Goal: Transaction & Acquisition: Purchase product/service

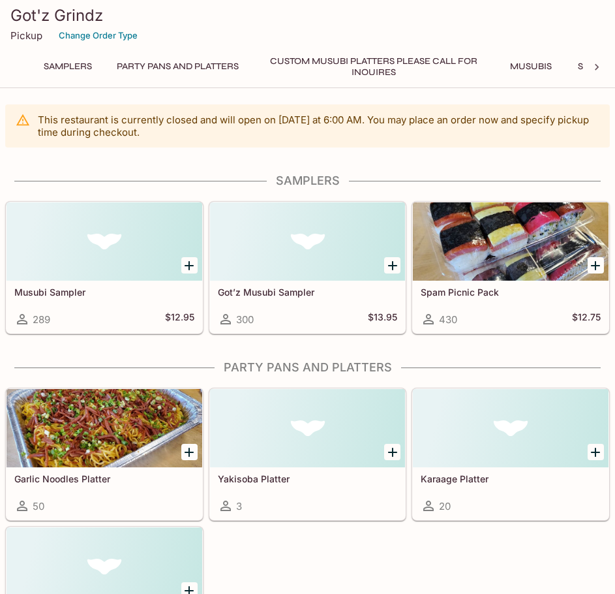
click at [196, 65] on button "Party Pans and Platters" at bounding box center [178, 66] width 136 height 18
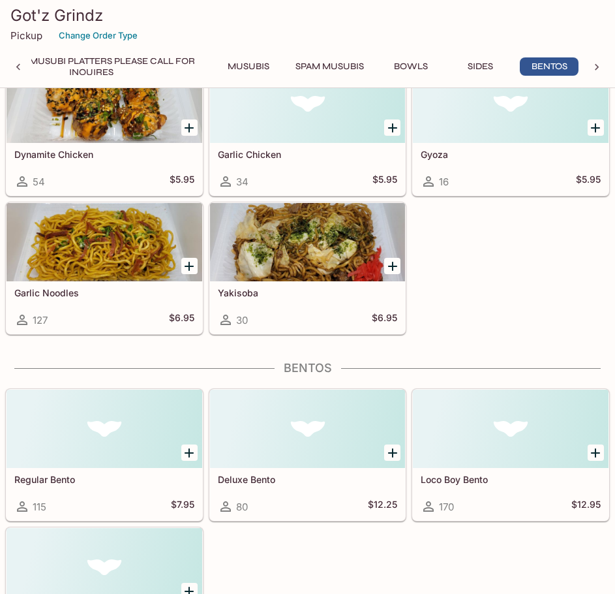
scroll to position [3747, 0]
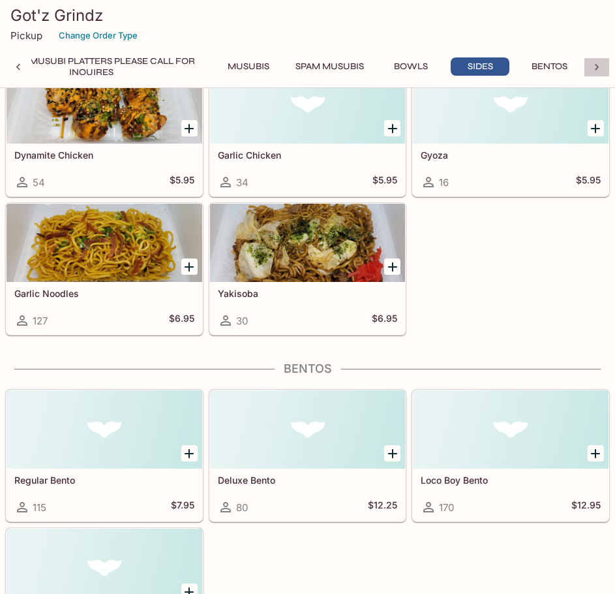
click at [600, 65] on icon at bounding box center [597, 67] width 13 height 13
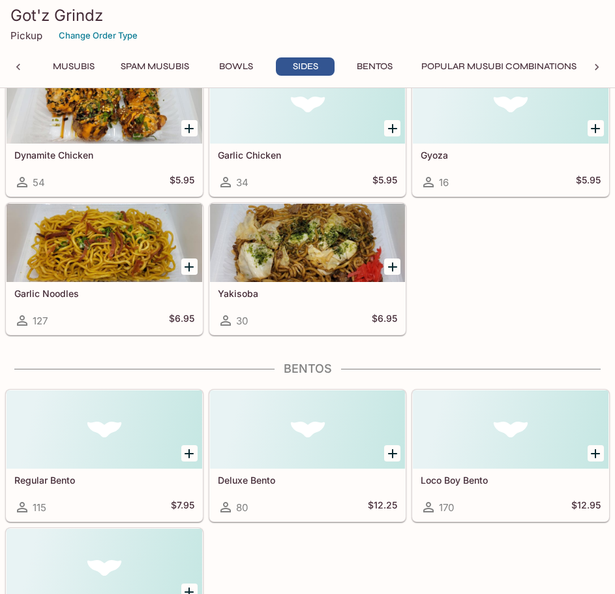
scroll to position [0, 464]
click at [523, 65] on button "Popular Musubi Combinations" at bounding box center [499, 66] width 170 height 18
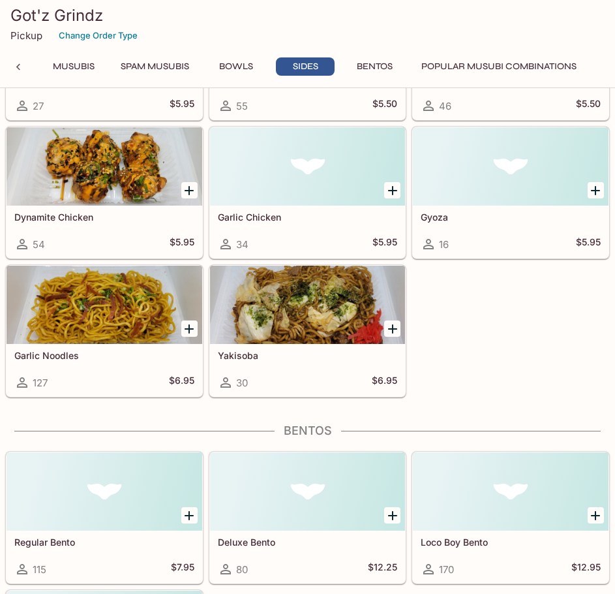
scroll to position [3552, 0]
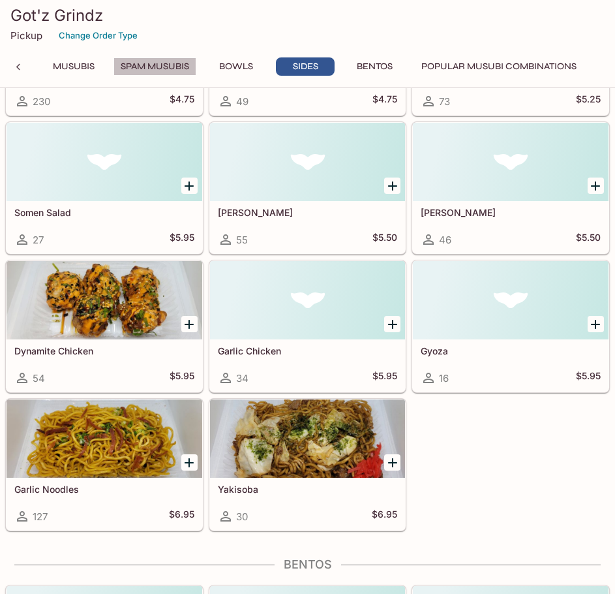
click at [153, 67] on button "Spam Musubis" at bounding box center [155, 66] width 83 height 18
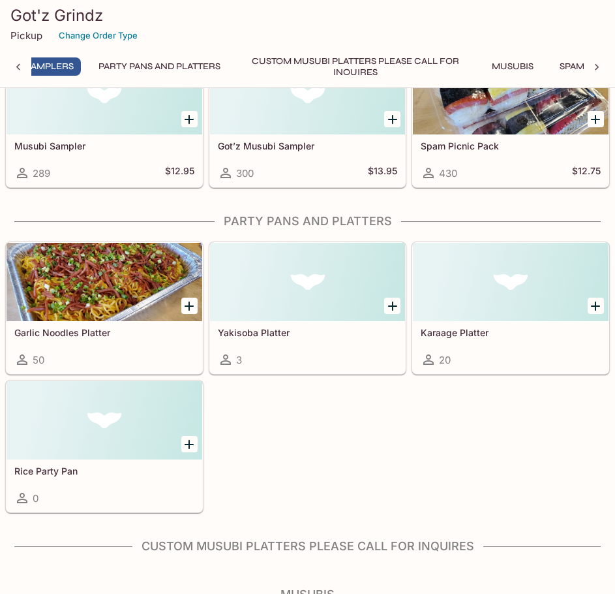
scroll to position [0, 5]
click at [308, 431] on div "Garlic Noodles Platter 50 Yakisoba Platter 3 Karaage Platter 20 Rice Party Pan 0" at bounding box center [305, 374] width 610 height 277
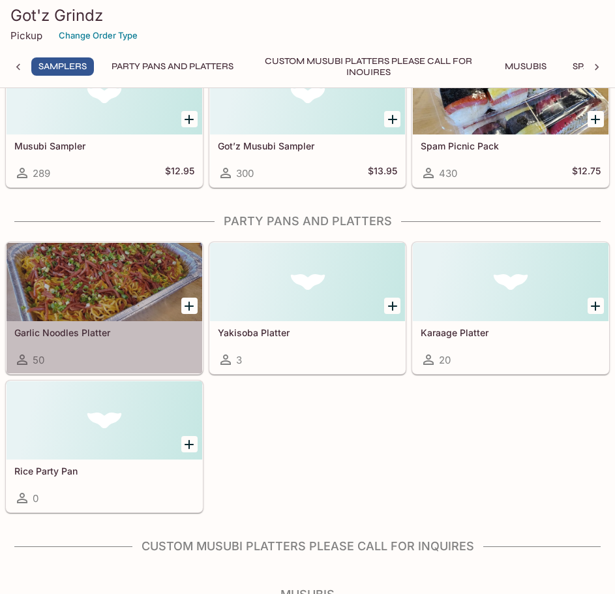
click at [96, 277] on div at bounding box center [105, 282] width 196 height 78
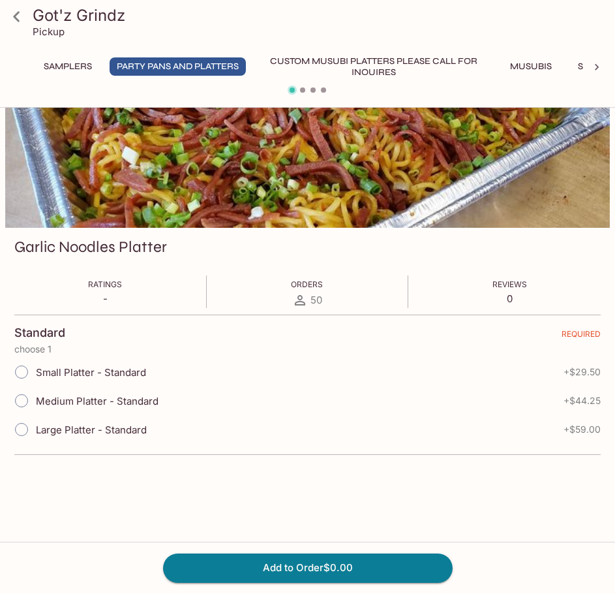
scroll to position [113, 0]
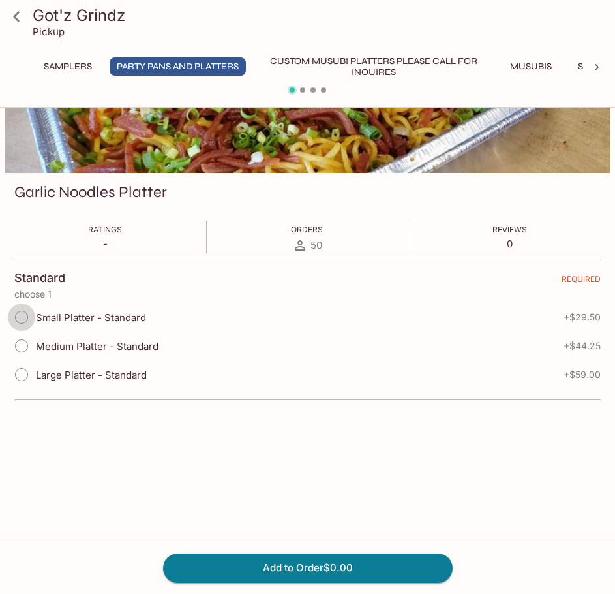
click at [22, 319] on input "Small Platter - Standard" at bounding box center [21, 316] width 27 height 27
radio input "true"
click at [599, 66] on icon at bounding box center [597, 67] width 13 height 13
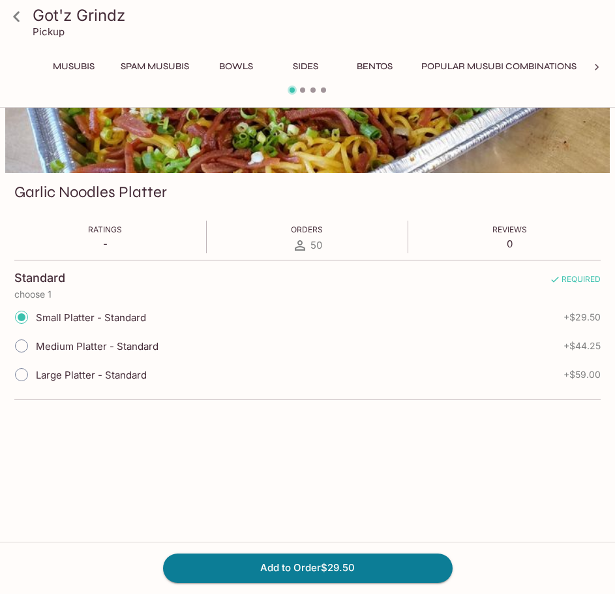
scroll to position [0, 464]
click at [599, 66] on div "Samplers Party Pans and Platters Custom Musubi Platters PLEASE CALL FOR INQUIRE…" at bounding box center [307, 70] width 605 height 26
click at [482, 67] on button "Popular Musubi Combinations" at bounding box center [499, 66] width 170 height 18
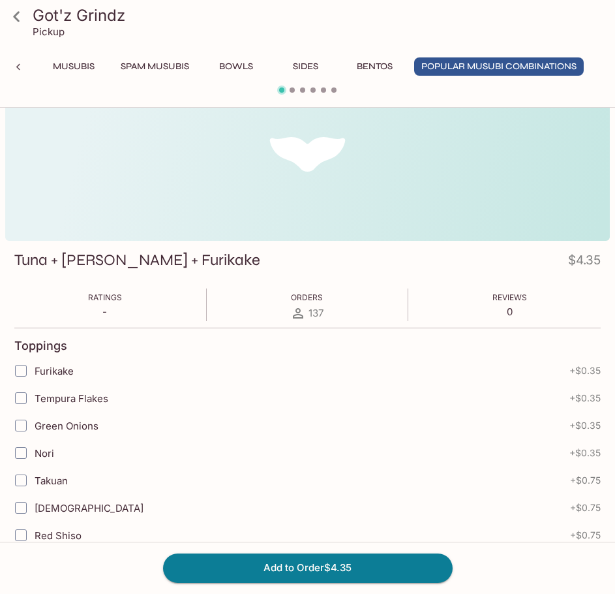
scroll to position [0, 0]
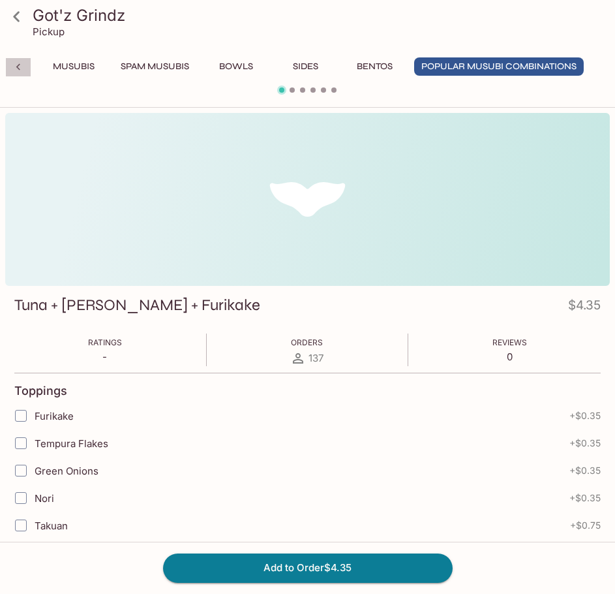
click at [19, 59] on div at bounding box center [18, 67] width 26 height 20
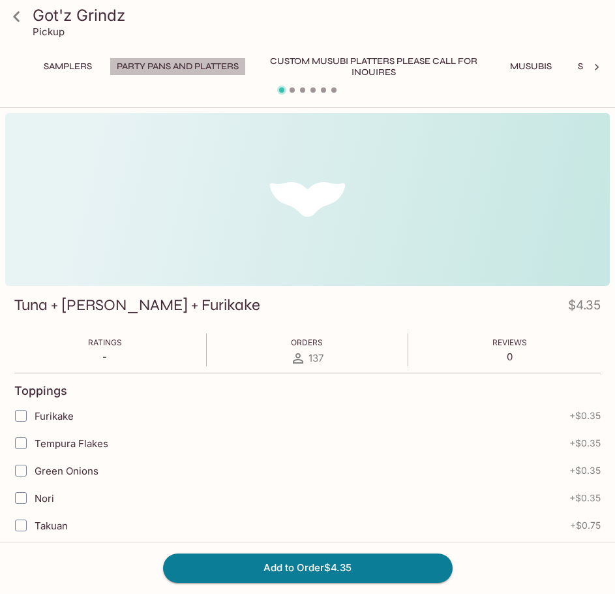
click at [207, 67] on button "Party Pans and Platters" at bounding box center [178, 66] width 136 height 18
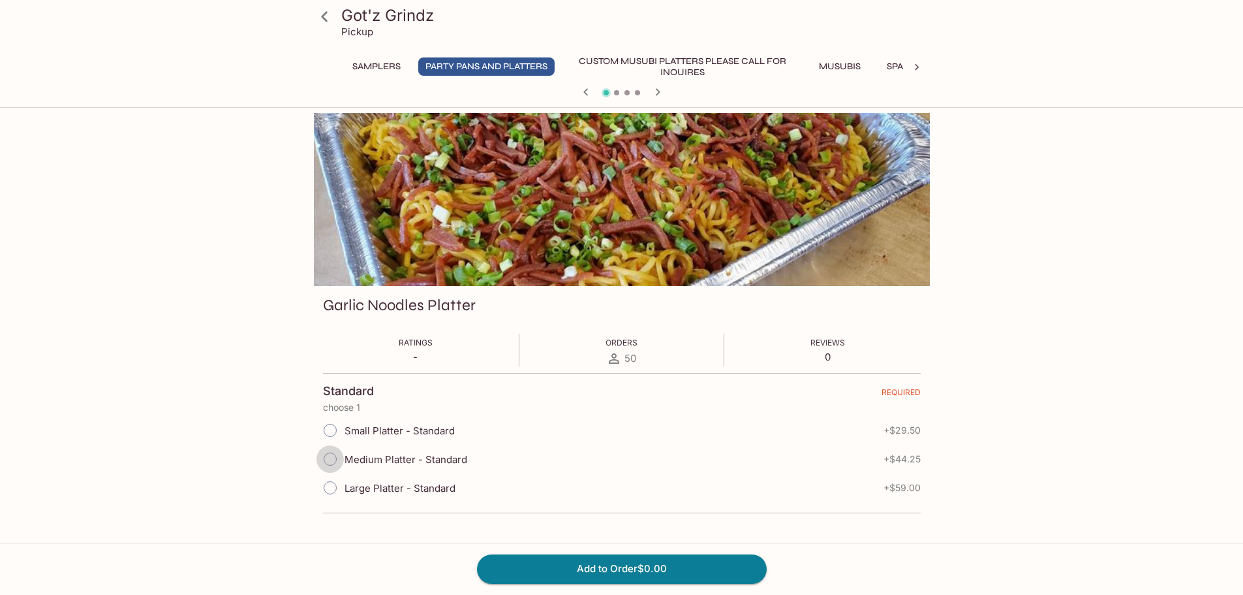
click at [331, 463] on input "Medium Platter - Standard" at bounding box center [330, 458] width 27 height 27
radio input "true"
click at [602, 565] on button "Add to Order $44.25" at bounding box center [622, 568] width 290 height 29
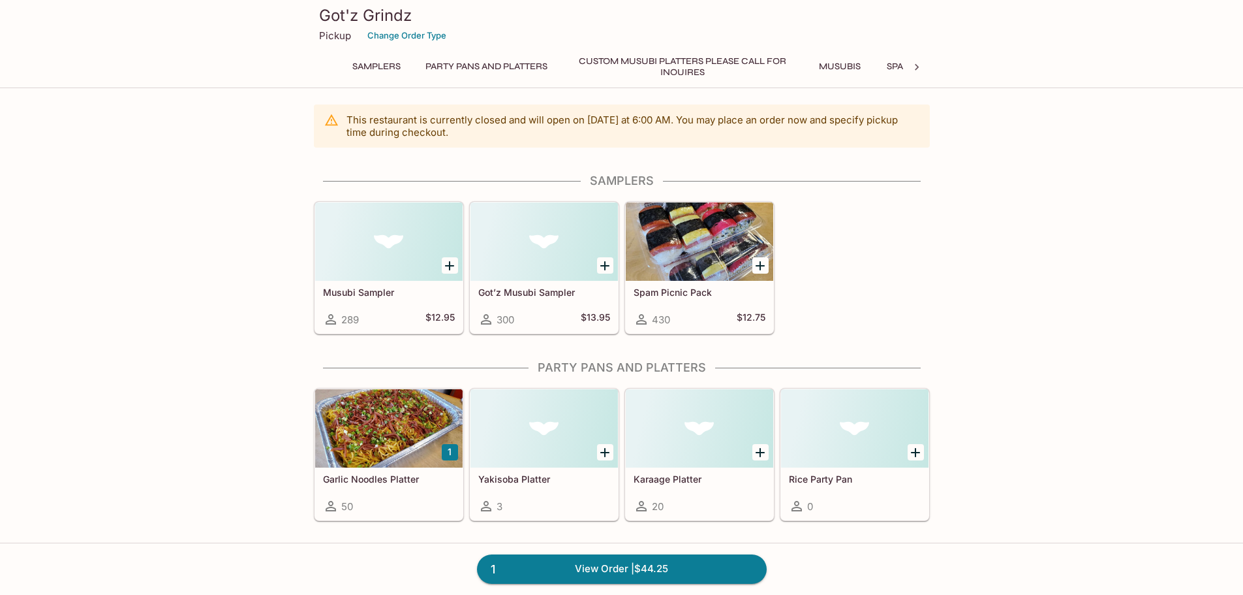
click at [615, 429] on div at bounding box center [699, 428] width 147 height 78
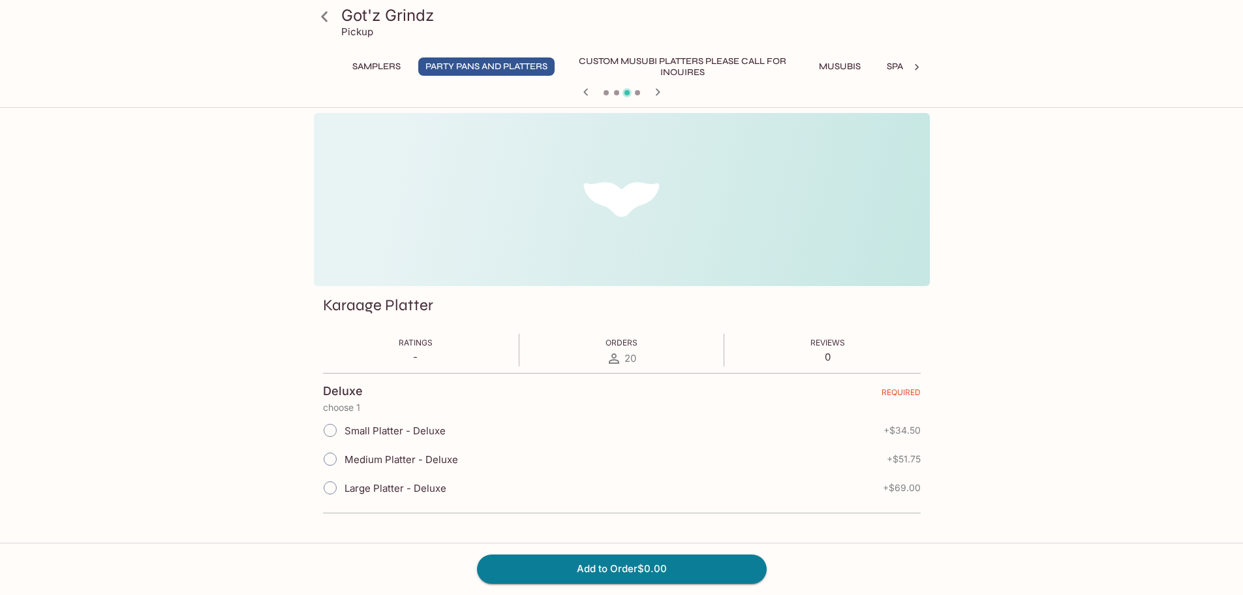
click at [328, 433] on input "Small Platter - Deluxe" at bounding box center [330, 429] width 27 height 27
radio input "true"
click at [593, 569] on button "Add to Order $34.50" at bounding box center [622, 568] width 290 height 29
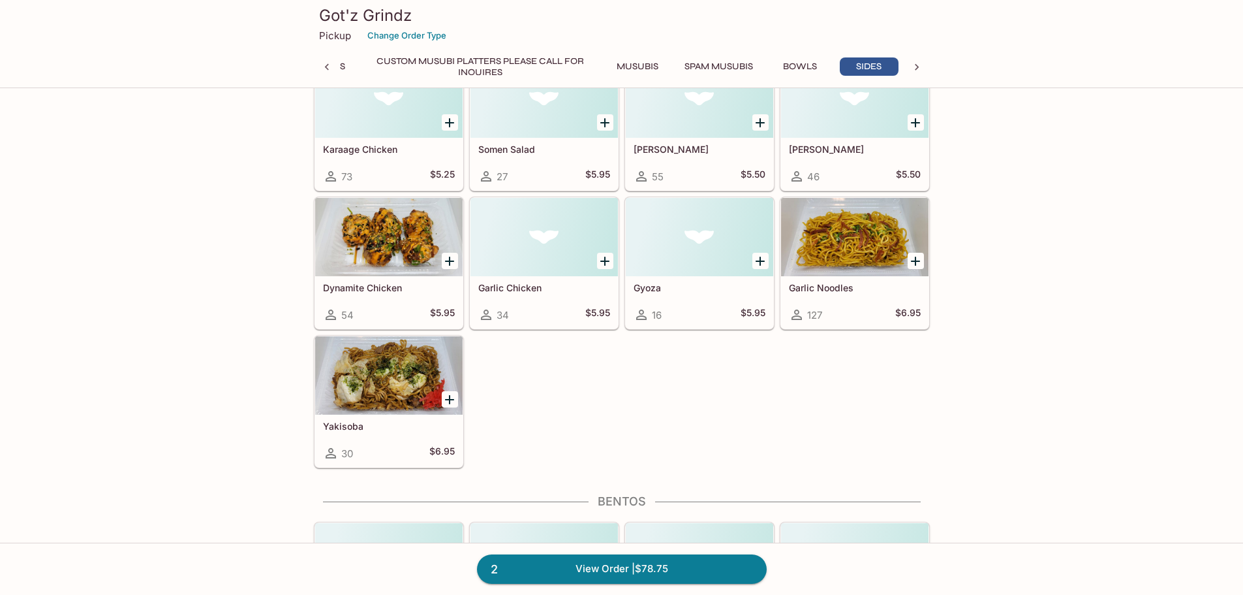
scroll to position [2610, 0]
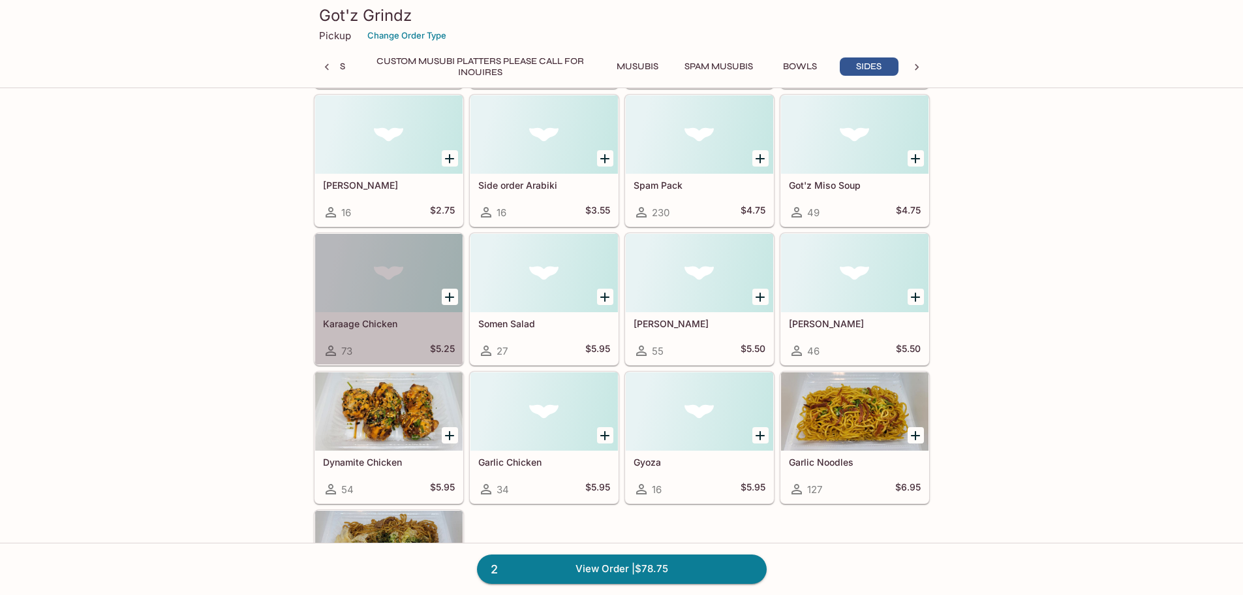
click at [377, 271] on div at bounding box center [388, 273] width 147 height 78
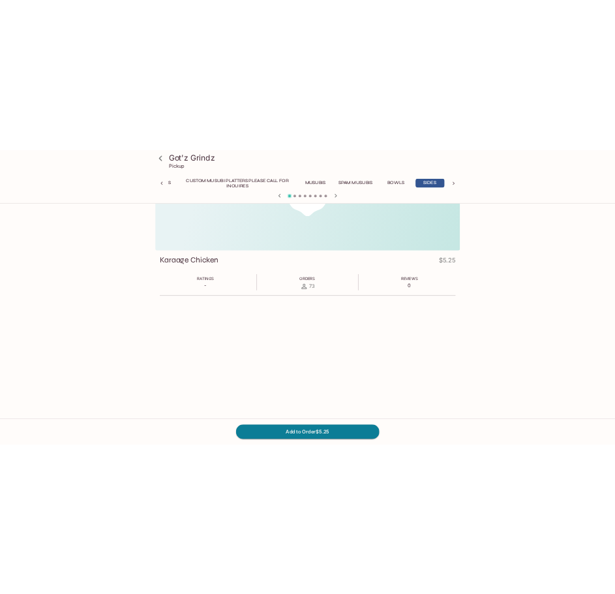
scroll to position [113, 0]
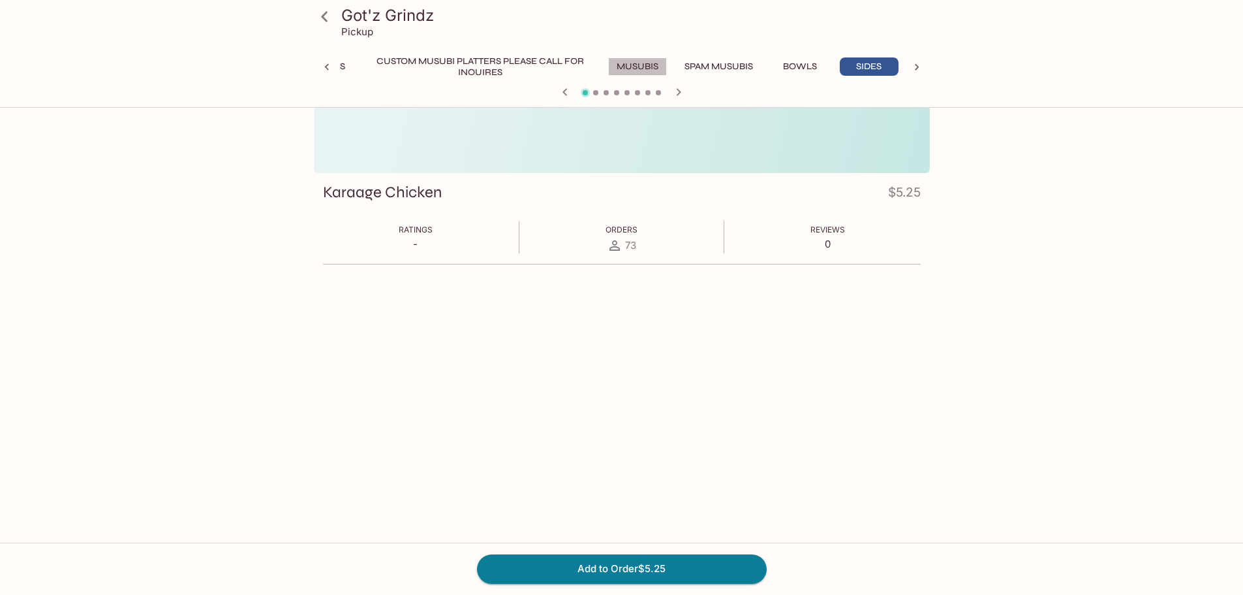
click at [615, 63] on button "Musubis" at bounding box center [637, 66] width 59 height 18
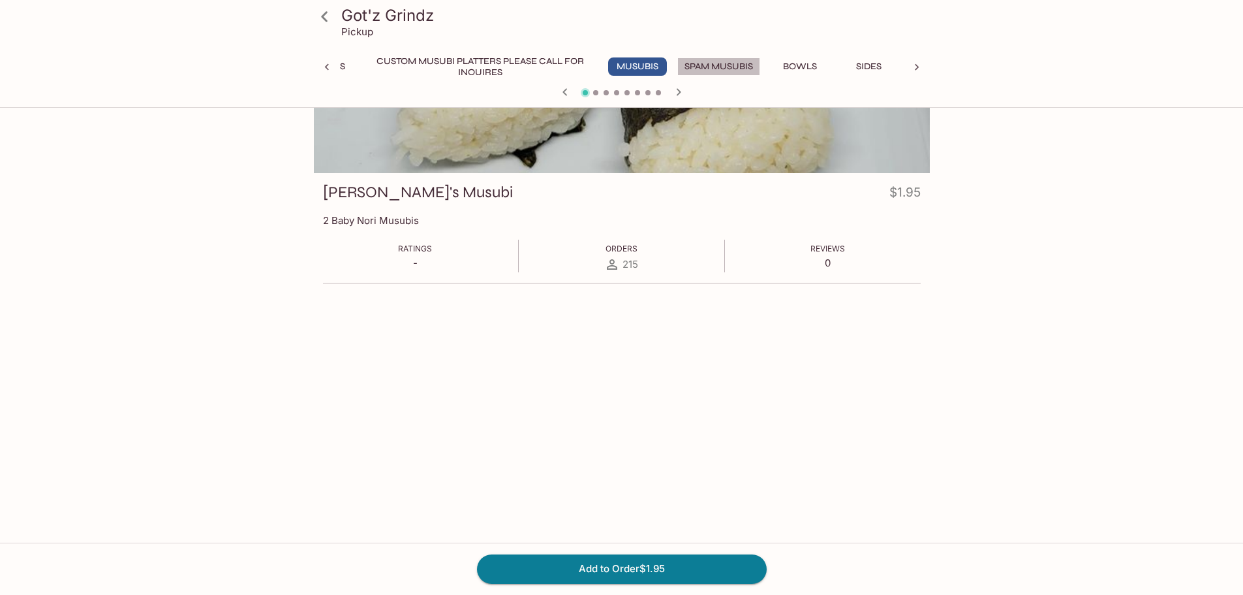
click at [615, 63] on button "Spam Musubis" at bounding box center [718, 66] width 83 height 18
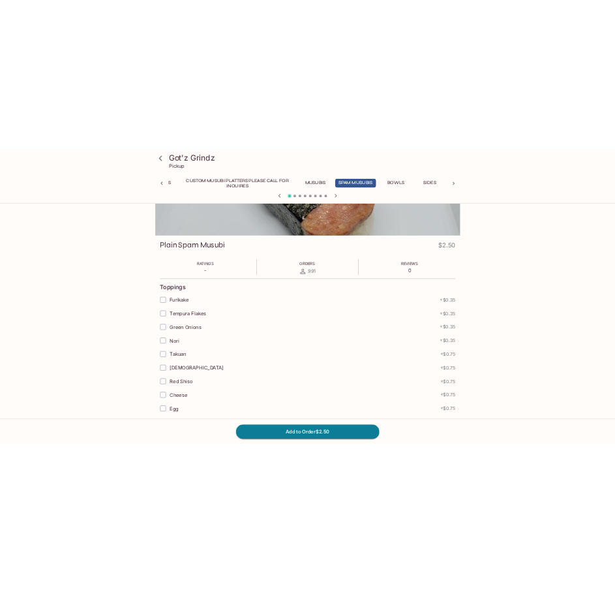
scroll to position [0, 0]
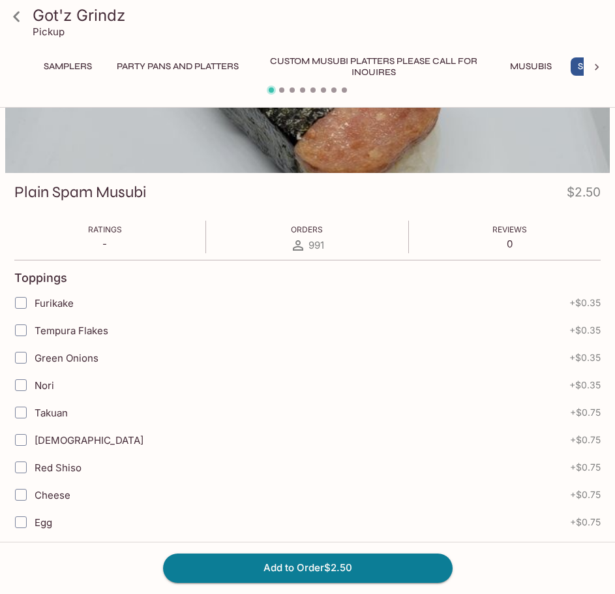
click at [159, 68] on button "Party Pans and Platters" at bounding box center [178, 66] width 136 height 18
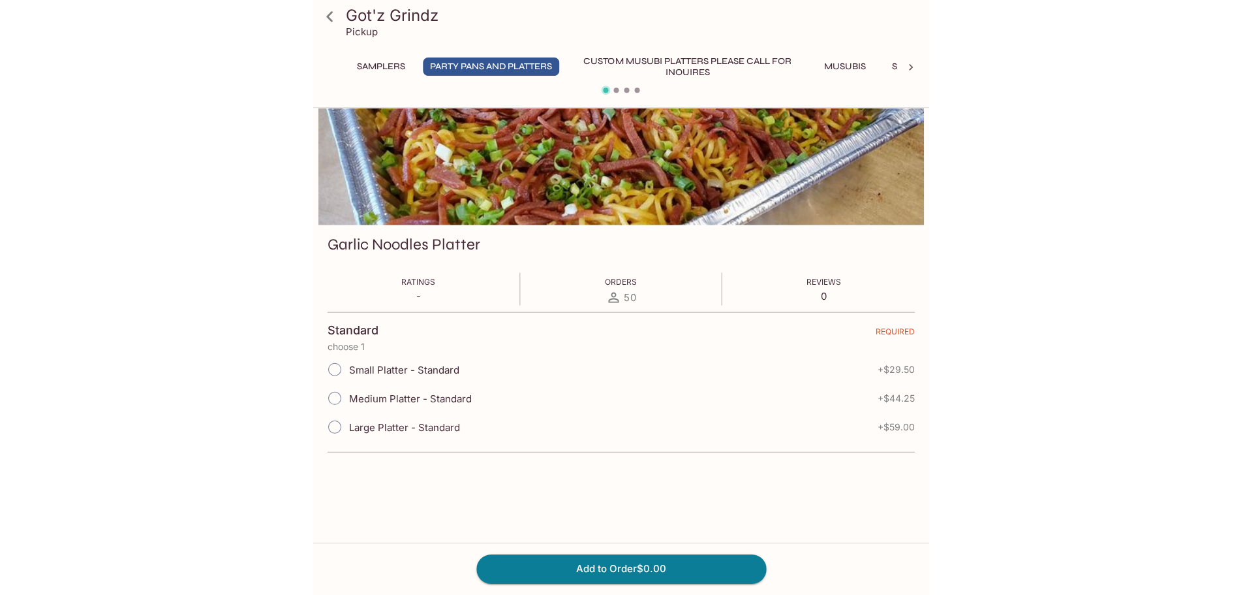
scroll to position [113, 0]
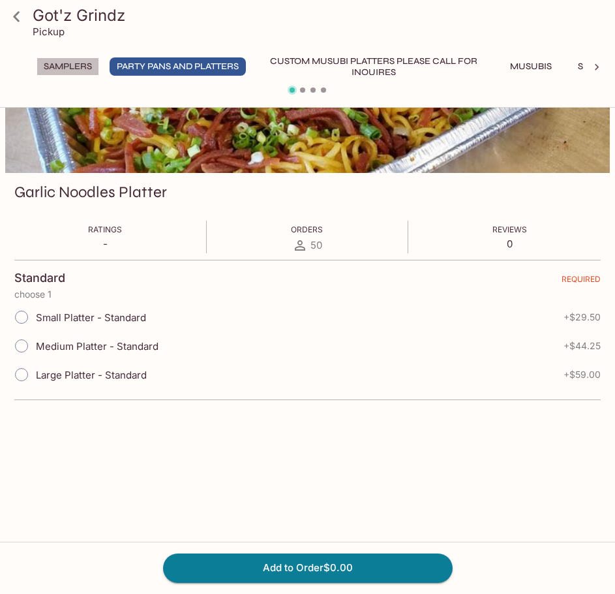
click at [75, 64] on button "Samplers" at bounding box center [68, 66] width 63 height 18
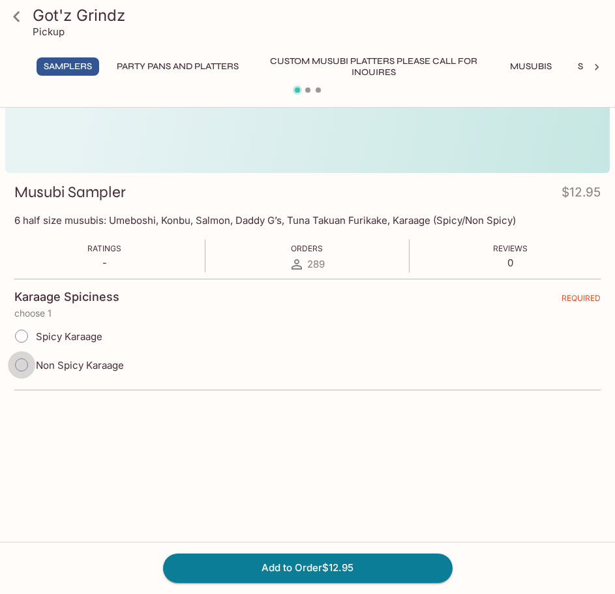
click at [23, 365] on input "Non Spicy Karaage" at bounding box center [21, 364] width 27 height 27
radio input "true"
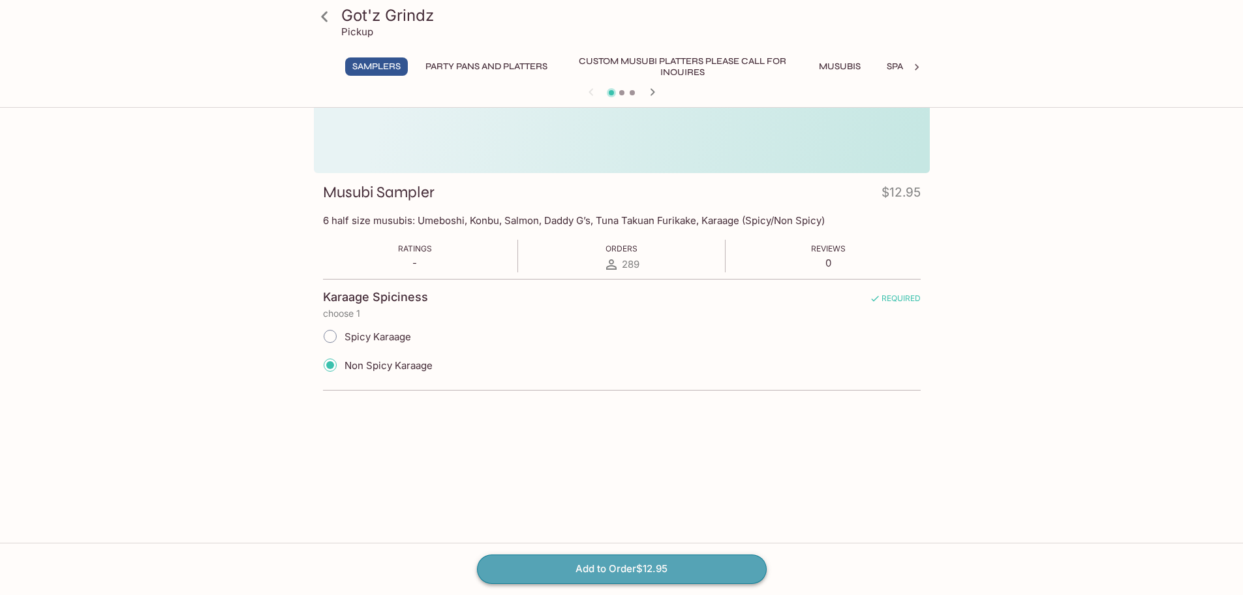
click at [615, 566] on button "Add to Order $12.95" at bounding box center [622, 568] width 290 height 29
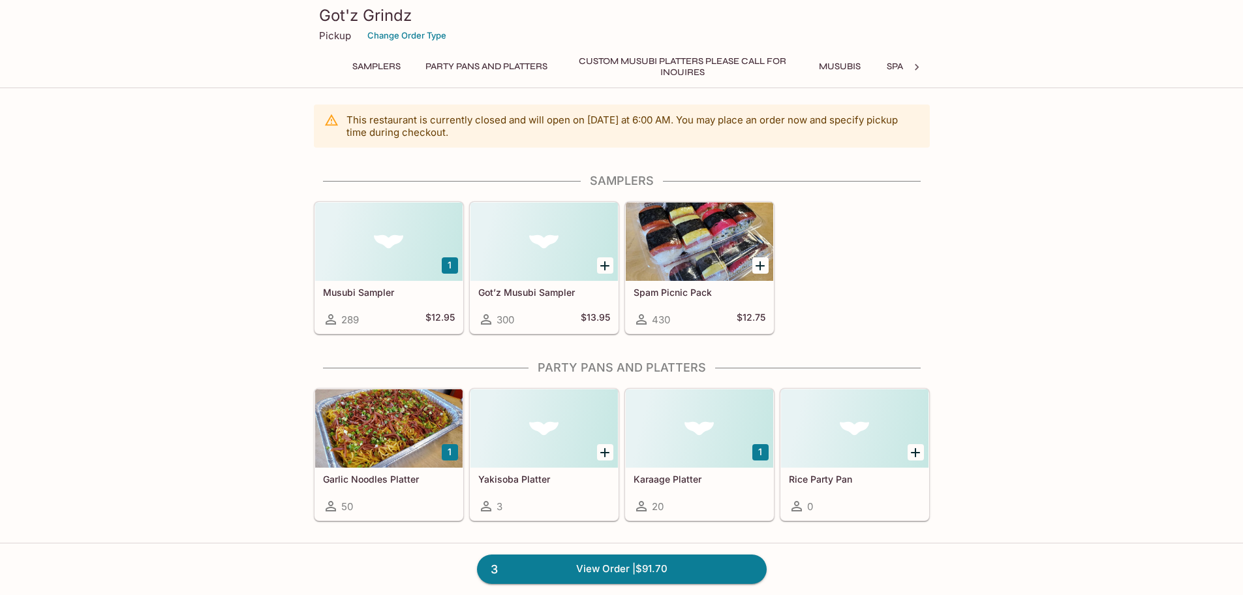
click at [615, 219] on div at bounding box center [699, 241] width 147 height 78
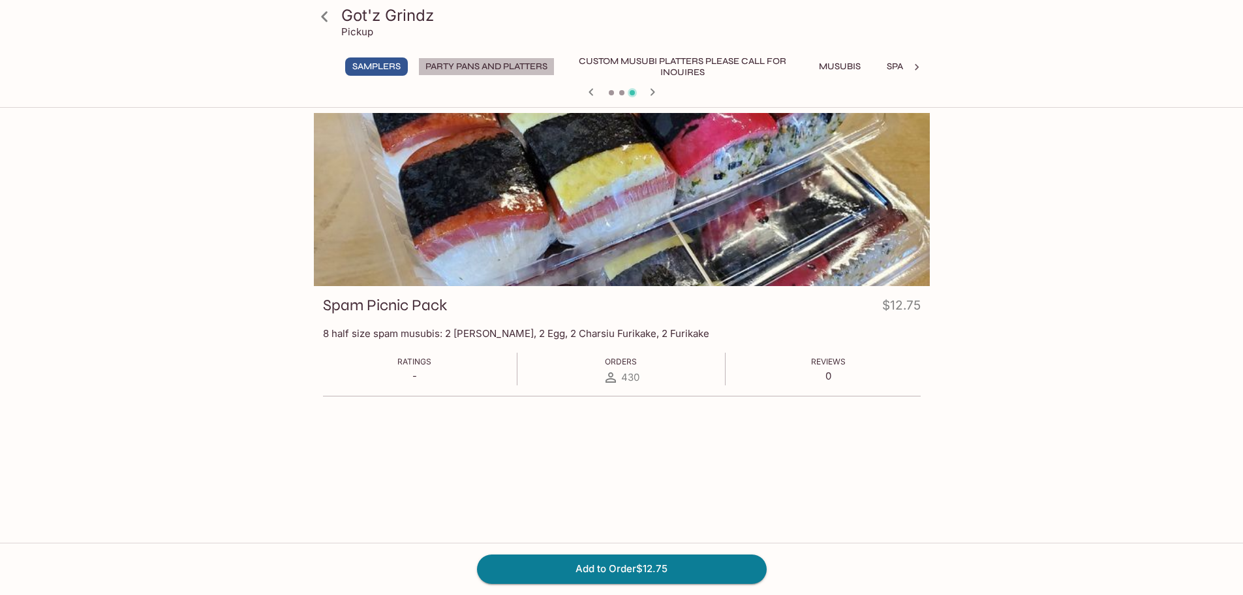
click at [451, 61] on button "Party Pans and Platters" at bounding box center [486, 66] width 136 height 18
